Goal: Information Seeking & Learning: Learn about a topic

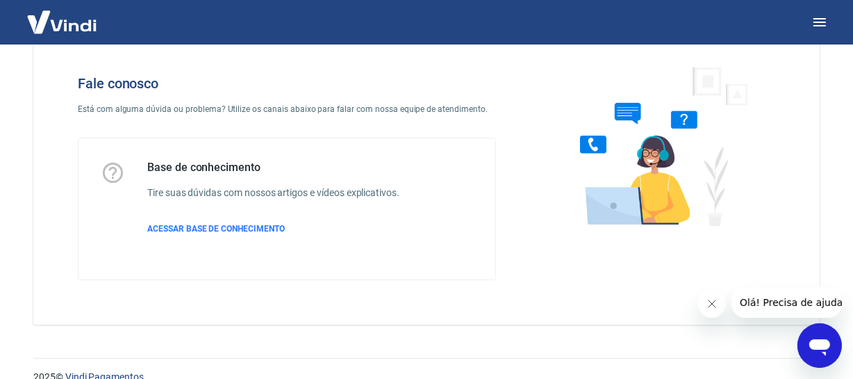
scroll to position [63, 0]
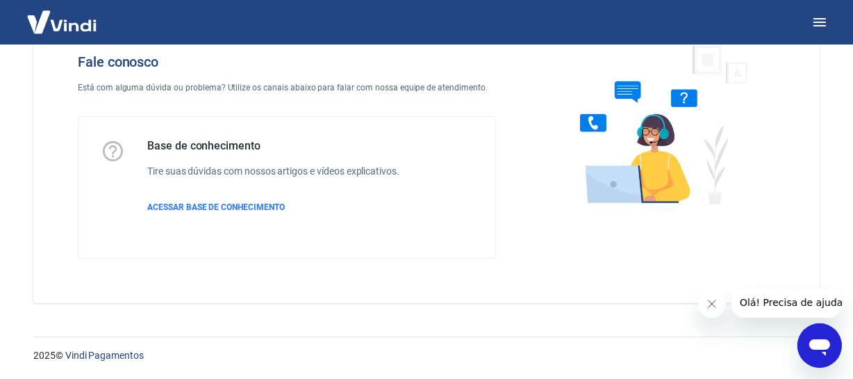
click at [265, 214] on div "Base de conhecimento Tire suas dúvidas com nossos artigos e vídeos explicativos…" at bounding box center [273, 187] width 252 height 97
click at [265, 208] on span "ACESSAR BASE DE CONHECIMENTO" at bounding box center [216, 207] width 138 height 10
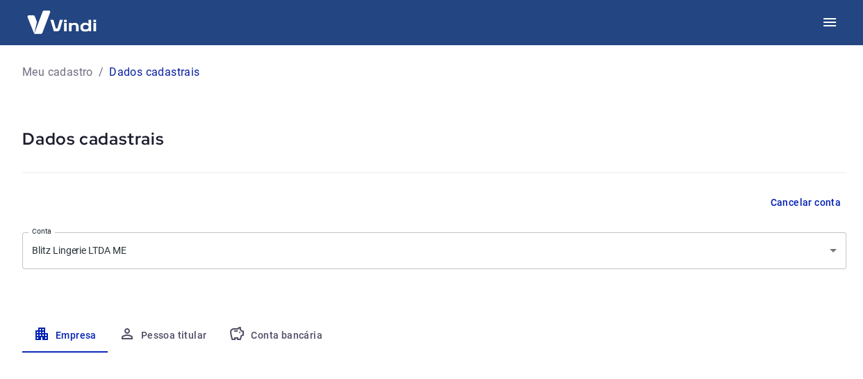
select select "RJ"
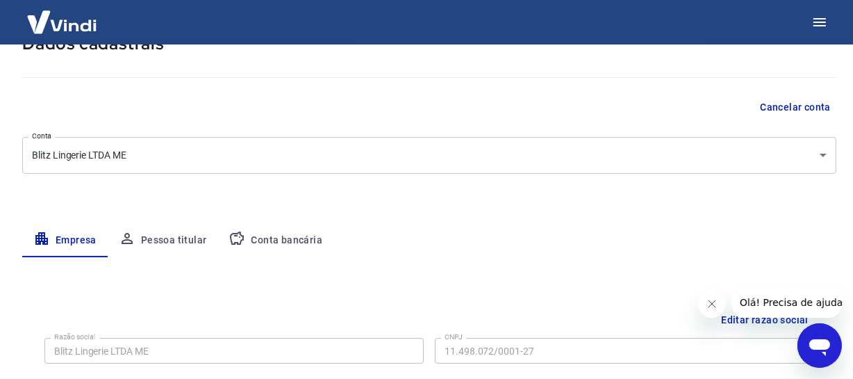
scroll to position [126, 0]
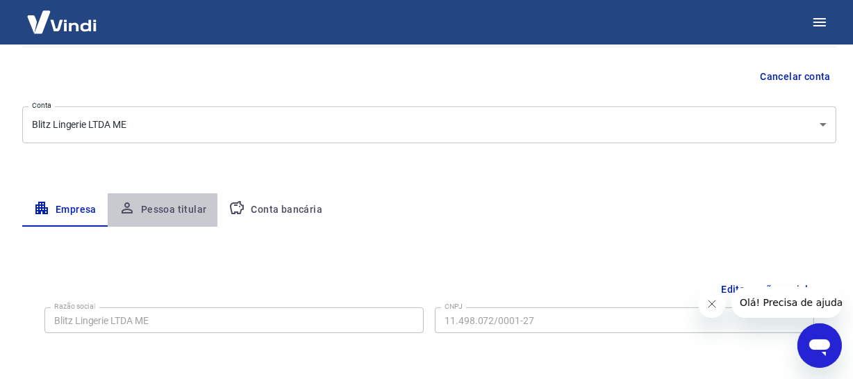
click at [158, 215] on button "Pessoa titular" at bounding box center [163, 209] width 110 height 33
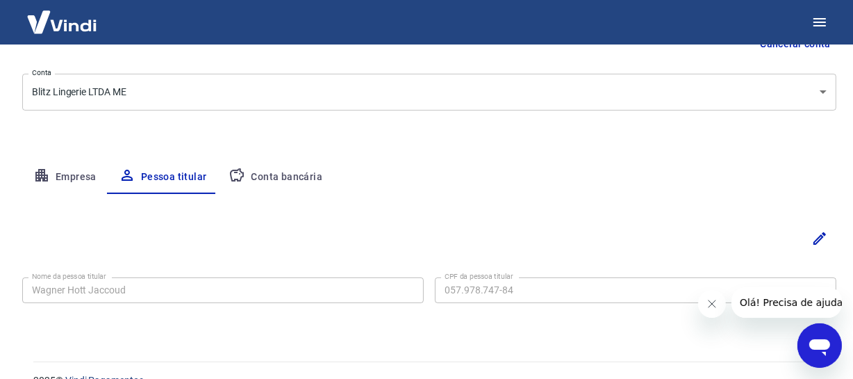
scroll to position [183, 0]
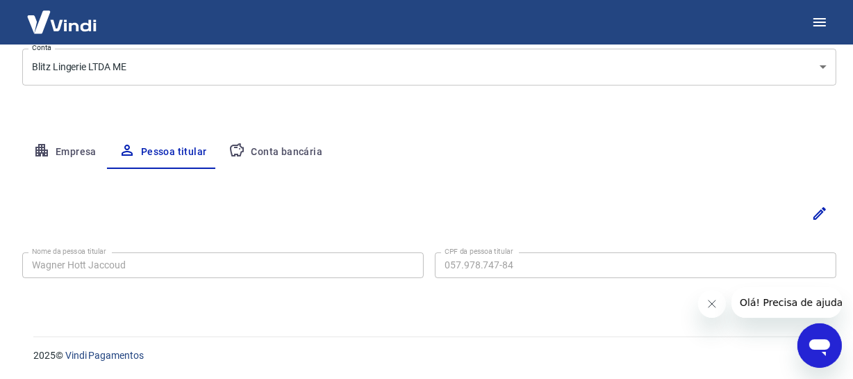
click at [288, 156] on button "Conta bancária" at bounding box center [275, 152] width 116 height 33
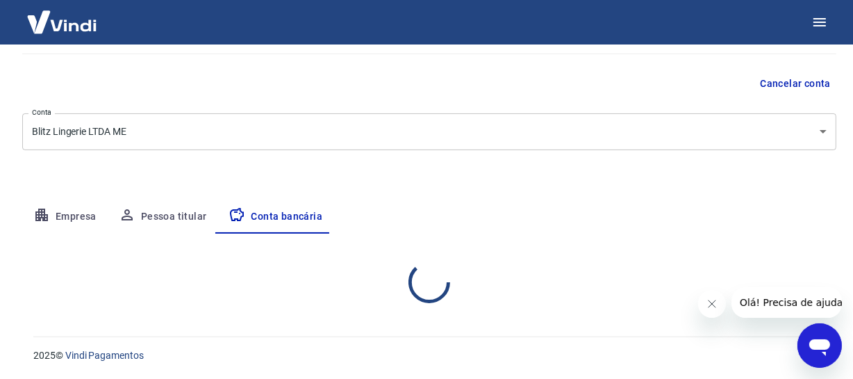
select select "1"
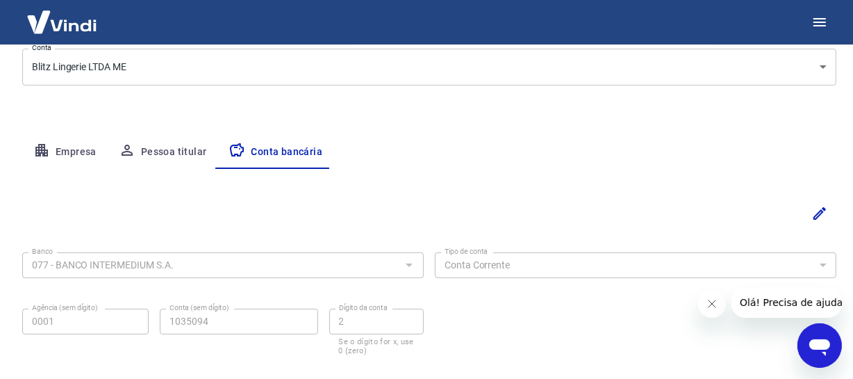
scroll to position [261, 0]
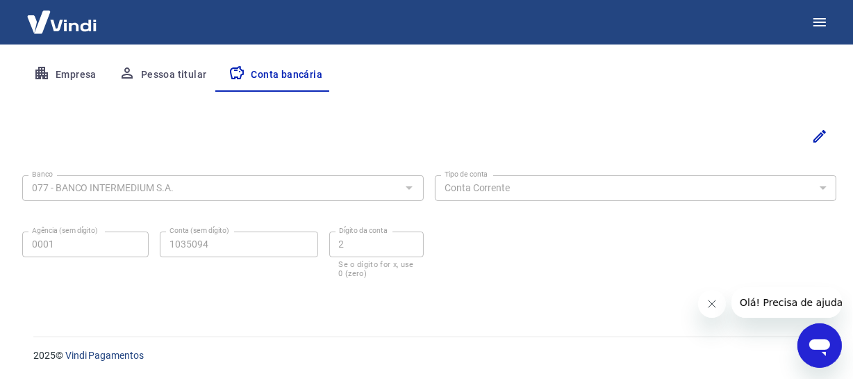
click at [400, 186] on div at bounding box center [409, 187] width 18 height 19
click at [819, 136] on icon "Editar" at bounding box center [820, 136] width 13 height 13
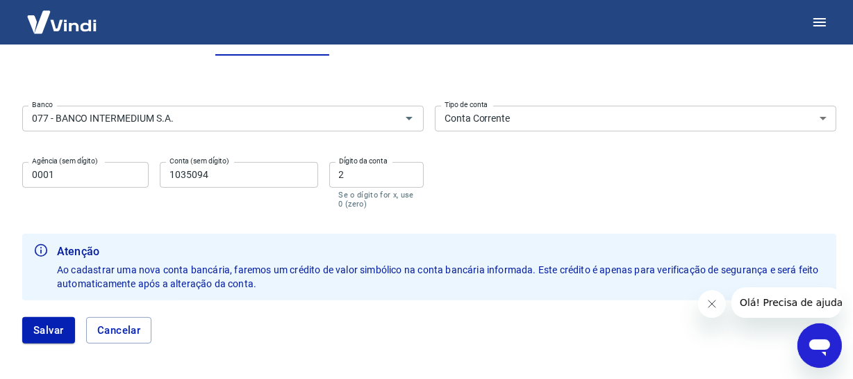
scroll to position [315, 0]
